Goal: Task Accomplishment & Management: Use online tool/utility

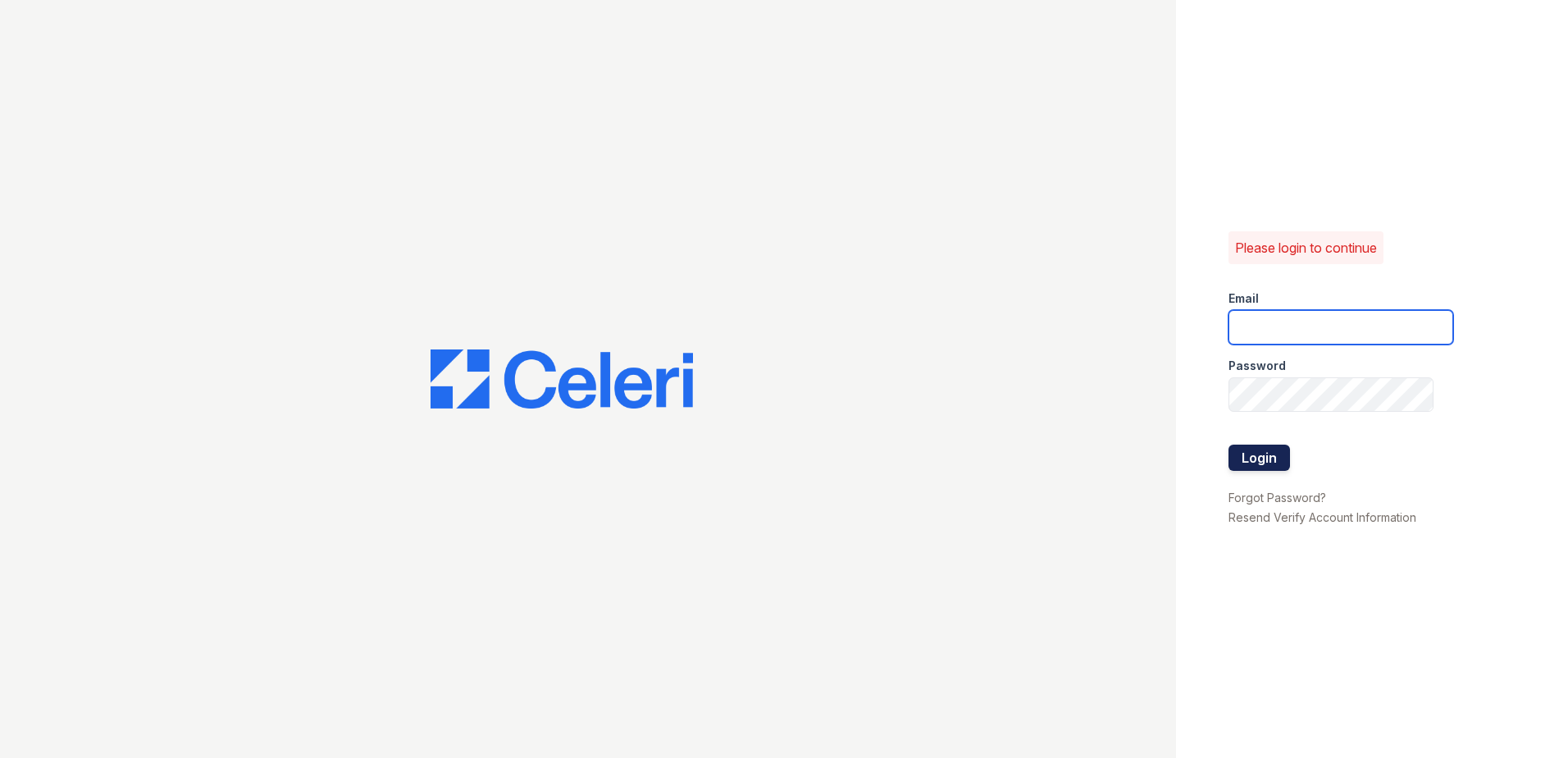
type input "renewchesapeake@trinity-pm.com"
click at [1251, 454] on button "Login" at bounding box center [1259, 458] width 62 height 26
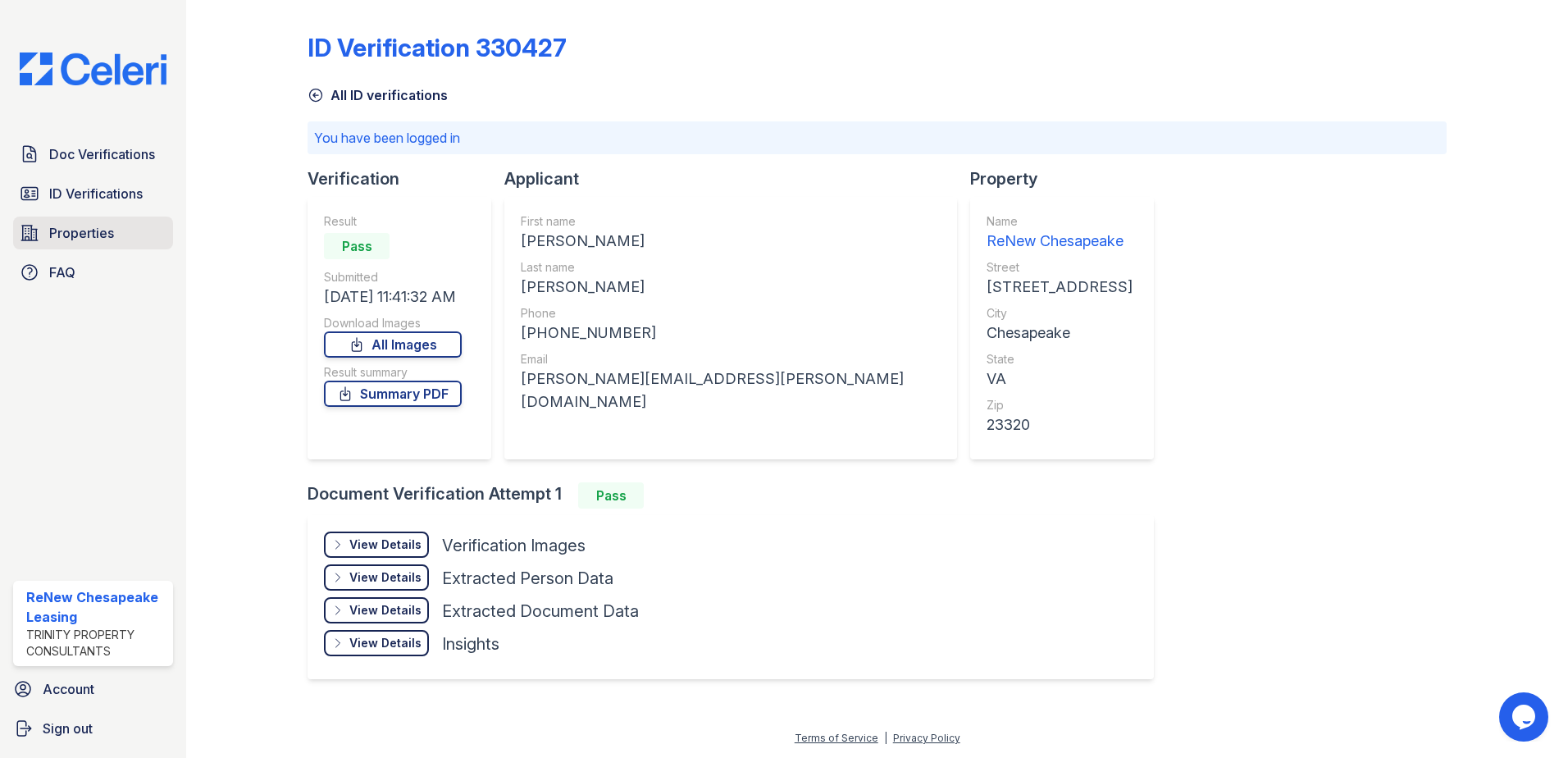
click at [82, 244] on link "Properties" at bounding box center [92, 232] width 160 height 32
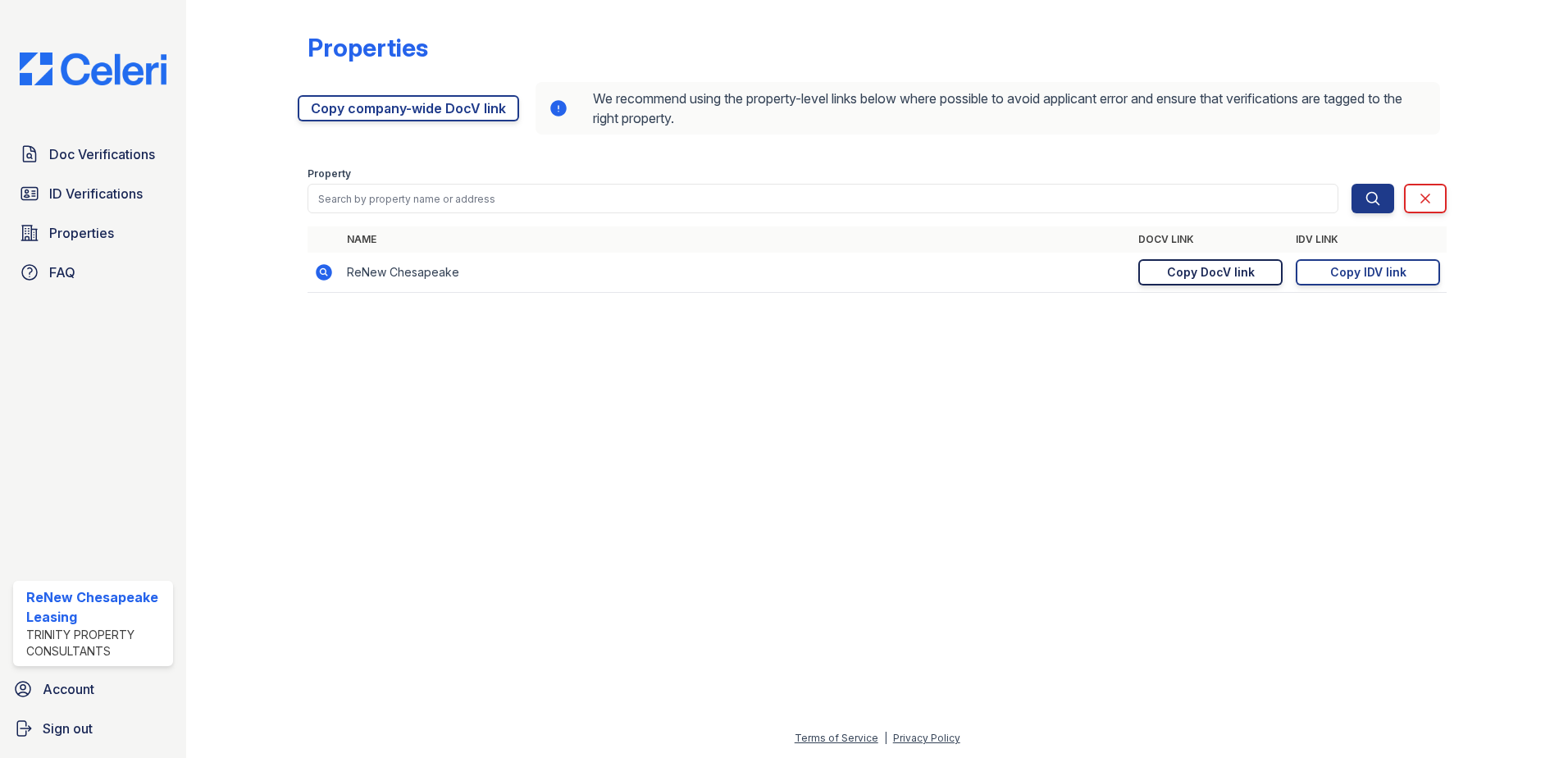
click at [1240, 275] on div "Copy DocV link" at bounding box center [1210, 273] width 88 height 17
